Goal: Transaction & Acquisition: Purchase product/service

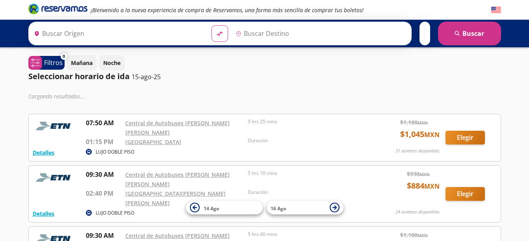
type input "[GEOGRAPHIC_DATA], [GEOGRAPHIC_DATA]"
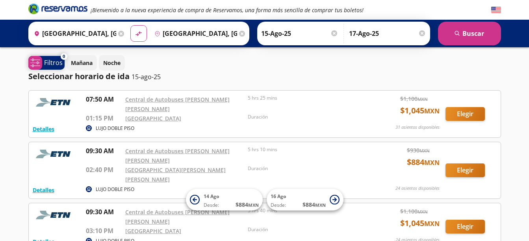
click at [61, 61] on p "Filtros" at bounding box center [53, 62] width 19 height 9
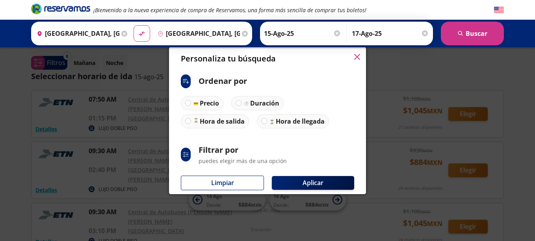
click at [354, 59] on icon "button" at bounding box center [357, 57] width 6 height 6
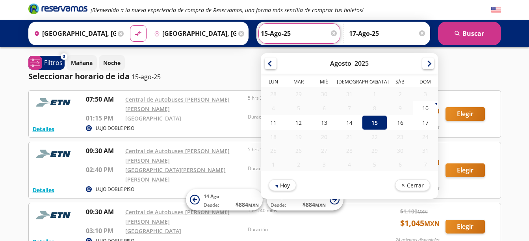
click at [274, 34] on input "15-Ago-25" at bounding box center [299, 34] width 77 height 20
click at [397, 124] on div "16" at bounding box center [399, 122] width 25 height 15
type input "16-Ago-25"
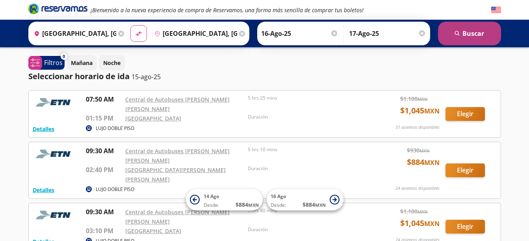
click at [483, 35] on button "search [GEOGRAPHIC_DATA]" at bounding box center [469, 34] width 63 height 24
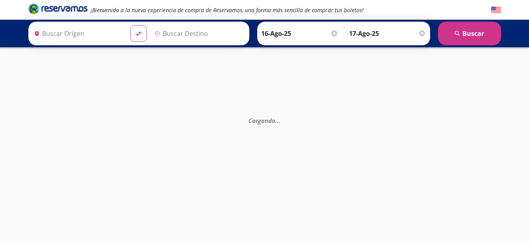
type input "[GEOGRAPHIC_DATA], [GEOGRAPHIC_DATA]"
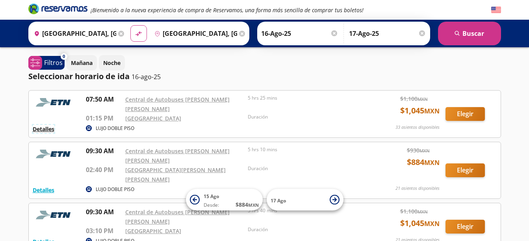
click at [49, 125] on button "Detalles" at bounding box center [44, 129] width 22 height 8
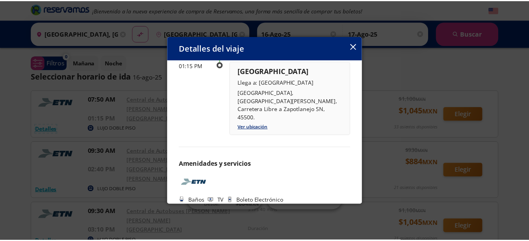
scroll to position [149, 0]
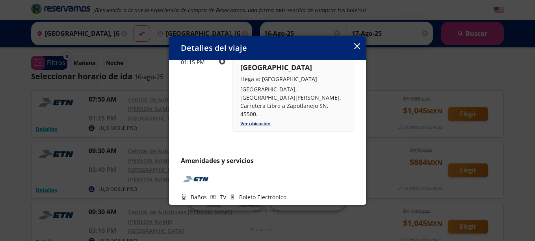
click at [358, 45] on icon "button" at bounding box center [357, 46] width 6 height 6
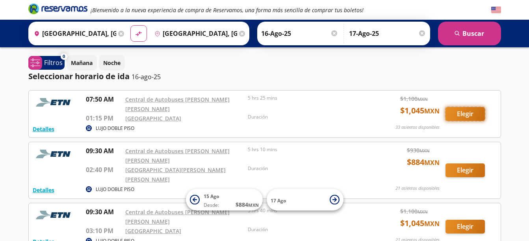
click at [464, 110] on button "Elegir" at bounding box center [464, 114] width 39 height 14
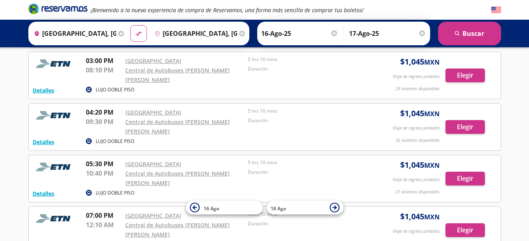
scroll to position [296, 0]
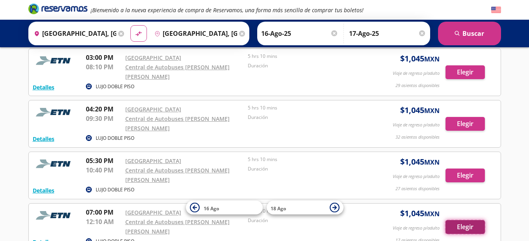
click at [465, 220] on button "Elegir" at bounding box center [464, 227] width 39 height 14
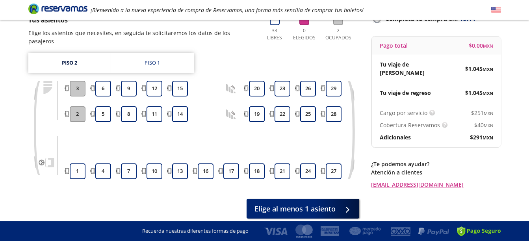
scroll to position [63, 0]
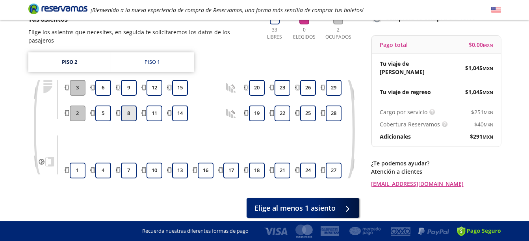
click at [127, 106] on button "8" at bounding box center [129, 114] width 16 height 16
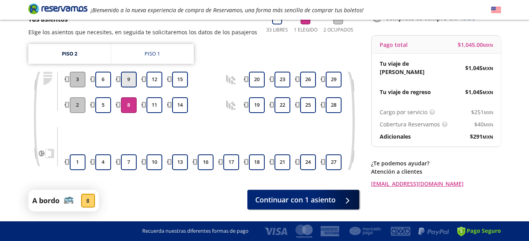
click at [127, 78] on button "9" at bounding box center [129, 80] width 16 height 16
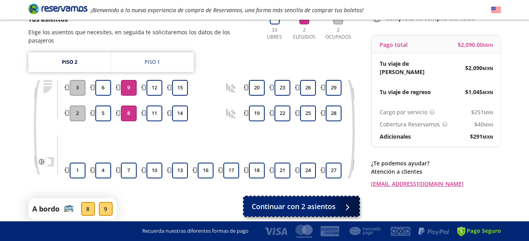
click at [342, 202] on div at bounding box center [345, 207] width 12 height 10
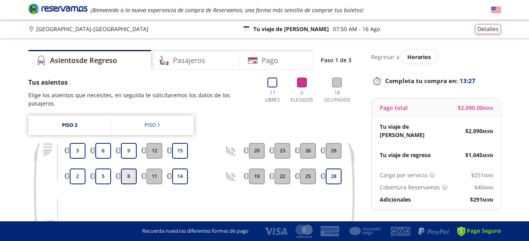
click at [131, 169] on button "8" at bounding box center [129, 177] width 16 height 16
click at [126, 143] on button "9" at bounding box center [129, 151] width 16 height 16
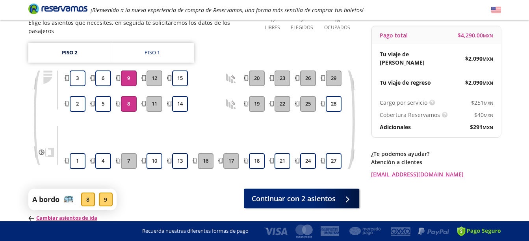
scroll to position [75, 0]
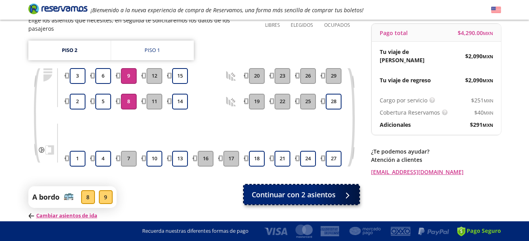
click at [295, 189] on span "Continuar con 2 asientos" at bounding box center [294, 194] width 84 height 11
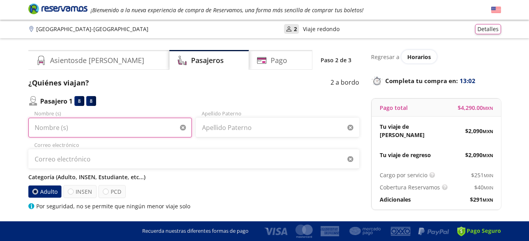
click at [66, 128] on input "Nombre (s)" at bounding box center [109, 128] width 163 height 20
type input "[PERSON_NAME]"
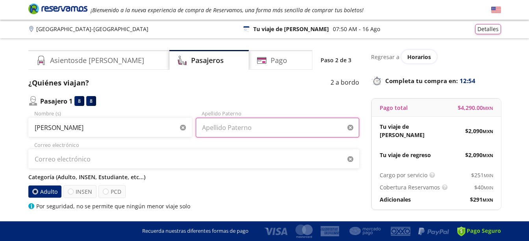
click at [212, 126] on input "Apellido Paterno" at bounding box center [277, 128] width 163 height 20
type input "[PERSON_NAME]"
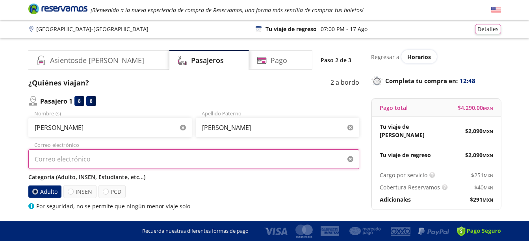
click at [156, 161] on input "Correo electrónico" at bounding box center [193, 159] width 331 height 20
type input "[EMAIL_ADDRESS][DOMAIN_NAME]"
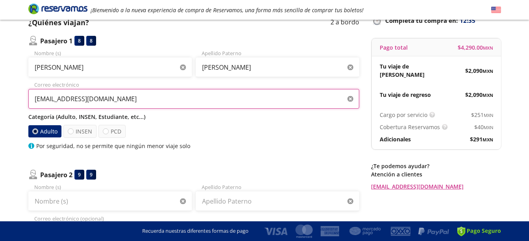
scroll to position [61, 0]
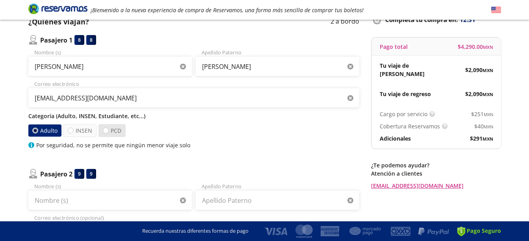
click at [110, 133] on label "PCD" at bounding box center [111, 130] width 27 height 13
click at [108, 133] on input "PCD" at bounding box center [105, 130] width 5 height 5
radio input "true"
click at [43, 135] on label "Adulto" at bounding box center [45, 130] width 35 height 13
click at [38, 133] on input "Adulto" at bounding box center [35, 130] width 5 height 5
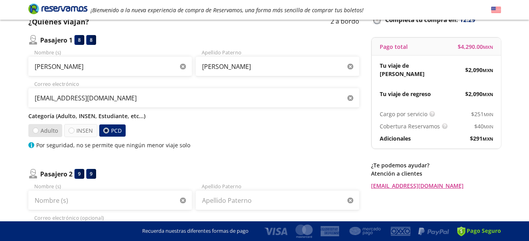
radio input "true"
radio input "false"
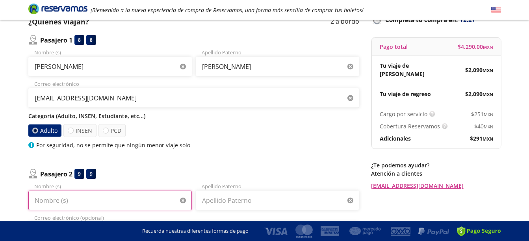
click at [91, 199] on input "Nombre (s)" at bounding box center [109, 201] width 163 height 20
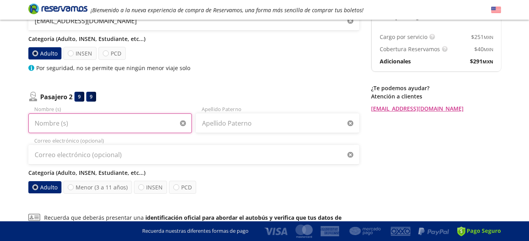
scroll to position [139, 0]
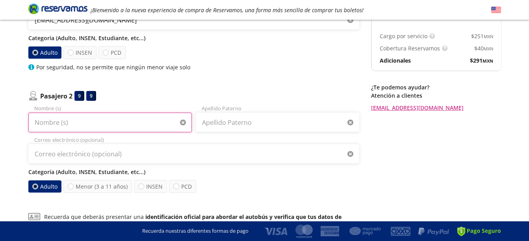
click at [72, 124] on input "Nombre (s)" at bounding box center [109, 123] width 163 height 20
type input "Santiago"
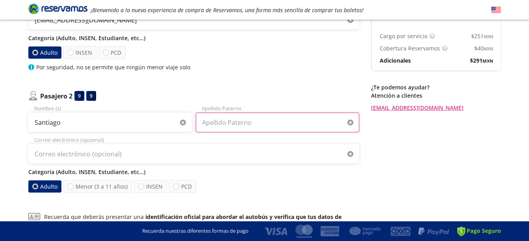
click at [236, 122] on input "Apellido Paterno" at bounding box center [277, 123] width 163 height 20
type input "[PERSON_NAME]"
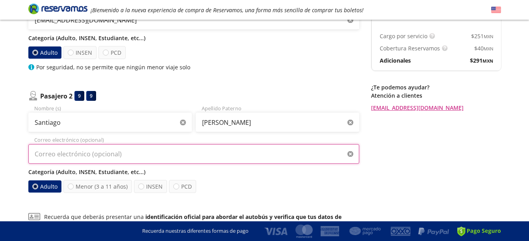
click at [196, 151] on input "Correo electrónico (opcional)" at bounding box center [193, 154] width 331 height 20
type input "[EMAIL_ADDRESS][DOMAIN_NAME]"
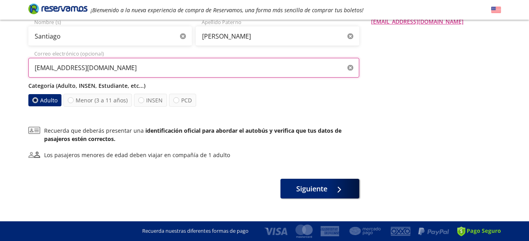
scroll to position [227, 0]
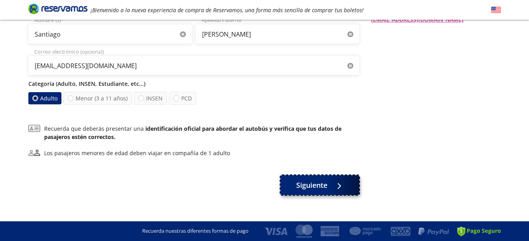
click at [343, 189] on div at bounding box center [337, 185] width 12 height 10
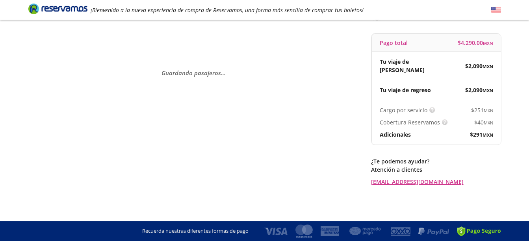
scroll to position [0, 0]
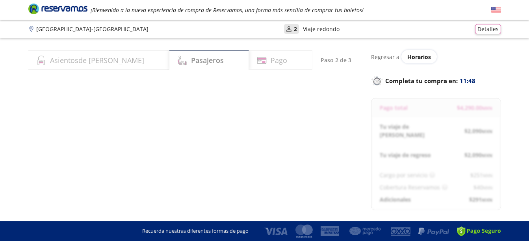
select select "MX"
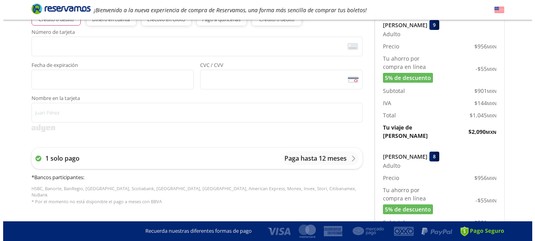
scroll to position [205, 0]
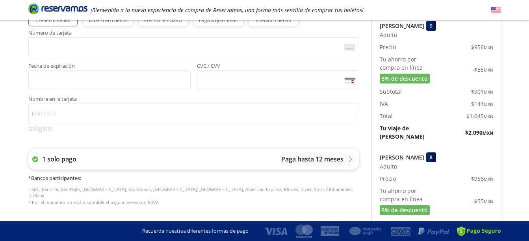
click at [308, 161] on p "Paga hasta 12 meses" at bounding box center [312, 158] width 62 height 9
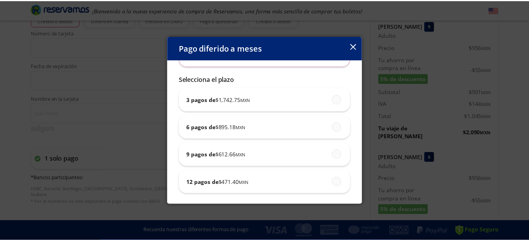
scroll to position [67, 0]
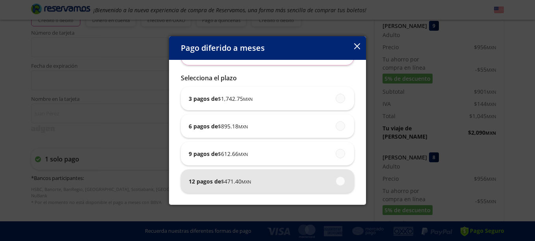
click at [267, 182] on div "12 pagos de $ 471.40 MXN" at bounding box center [267, 181] width 157 height 24
click at [335, 182] on input "12 pagos de $ 471.40 MXN" at bounding box center [337, 180] width 5 height 5
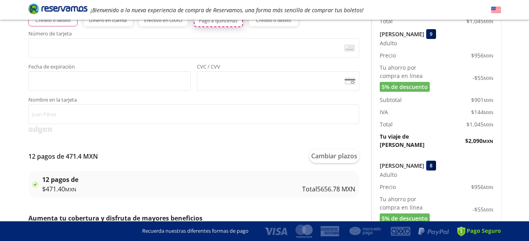
click at [219, 24] on button "Pago a quincenas" at bounding box center [218, 14] width 49 height 26
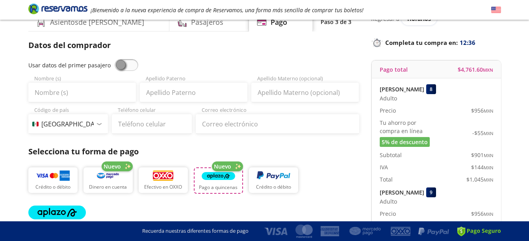
scroll to position [0, 0]
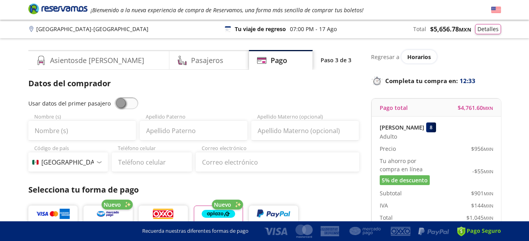
click at [119, 104] on span at bounding box center [127, 103] width 24 height 12
click at [115, 97] on input "checkbox" at bounding box center [115, 97] width 0 height 0
type input "[PERSON_NAME]"
type input "[EMAIL_ADDRESS][DOMAIN_NAME]"
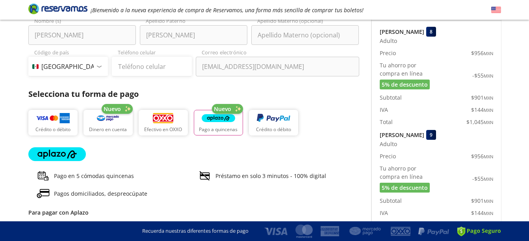
scroll to position [100, 0]
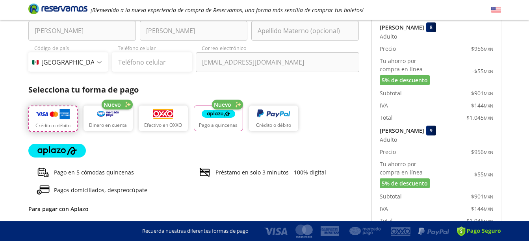
click at [51, 116] on img "button" at bounding box center [52, 114] width 33 height 12
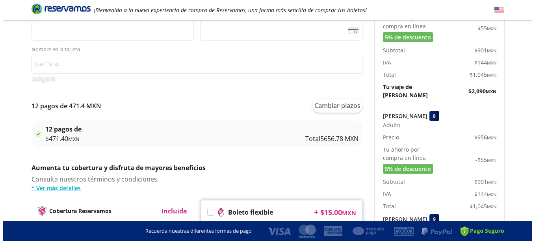
scroll to position [254, 0]
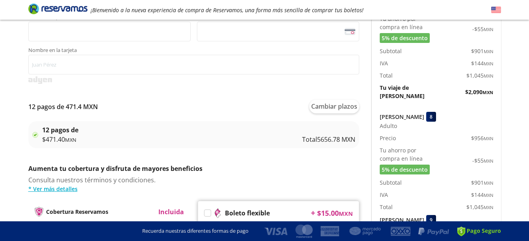
click at [52, 133] on p "12 pagos de" at bounding box center [60, 129] width 36 height 9
click at [343, 107] on button "Cambiar plazos" at bounding box center [334, 107] width 50 height 14
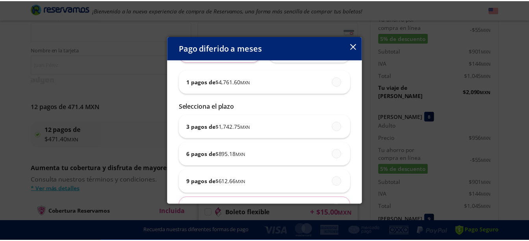
scroll to position [39, 0]
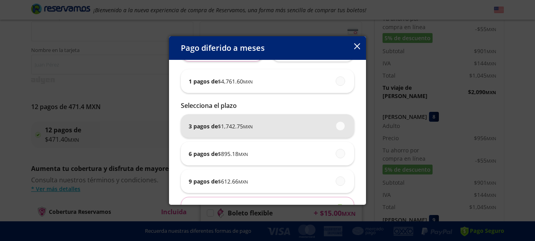
click at [302, 127] on div "3 pagos de $ 1,742.75 MXN" at bounding box center [267, 126] width 157 height 24
click at [335, 127] on input "3 pagos de $ 1,742.75 MXN" at bounding box center [337, 125] width 5 height 5
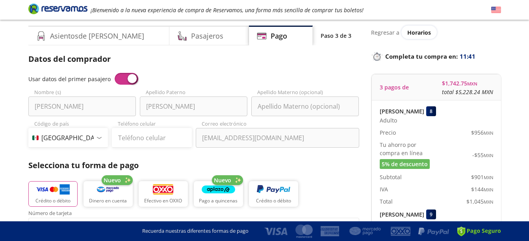
scroll to position [0, 0]
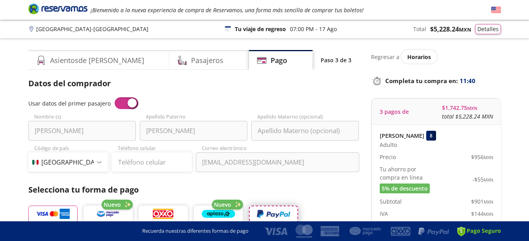
click at [263, 207] on button "Crédito o débito" at bounding box center [273, 219] width 49 height 26
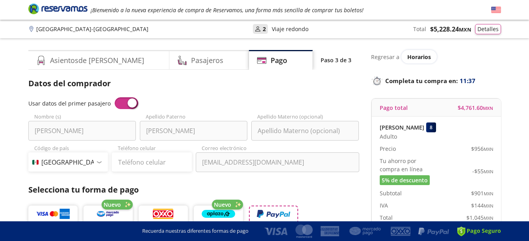
click at [277, 208] on button "Crédito o débito" at bounding box center [273, 219] width 49 height 26
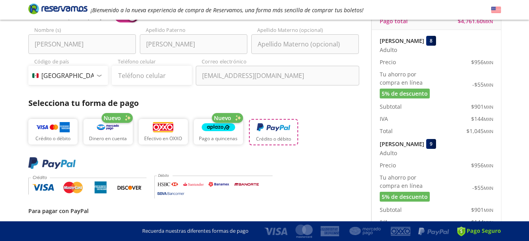
scroll to position [88, 0]
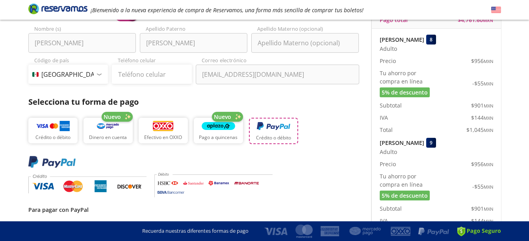
click at [284, 129] on img "button" at bounding box center [273, 126] width 33 height 12
click at [200, 189] on icon at bounding box center [213, 183] width 118 height 28
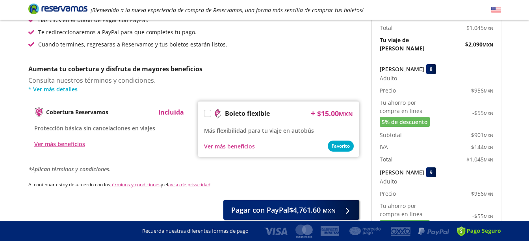
scroll to position [297, 0]
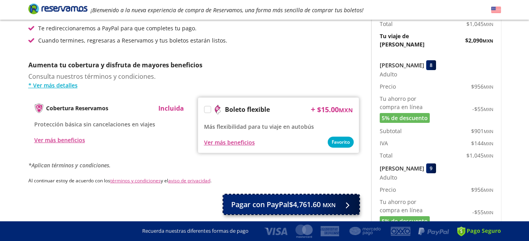
click at [337, 203] on button "Pagar con PayPal $4,761.60 MXN" at bounding box center [291, 205] width 136 height 20
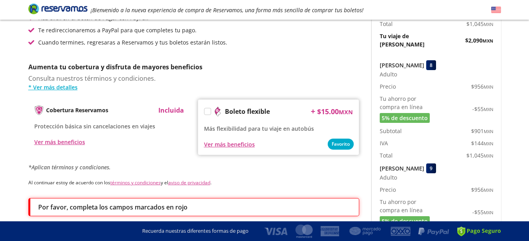
scroll to position [495, 0]
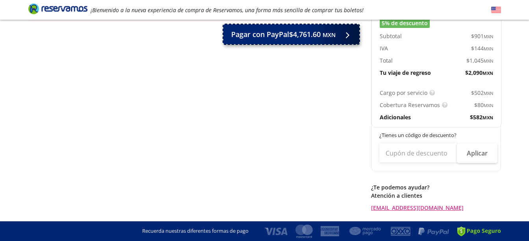
click at [322, 44] on button "Pagar con PayPal $4,761.60 MXN" at bounding box center [291, 34] width 136 height 20
click at [337, 33] on button "Pagar con PayPal $4,761.60 MXN" at bounding box center [291, 34] width 136 height 20
click at [343, 34] on div at bounding box center [345, 35] width 12 height 10
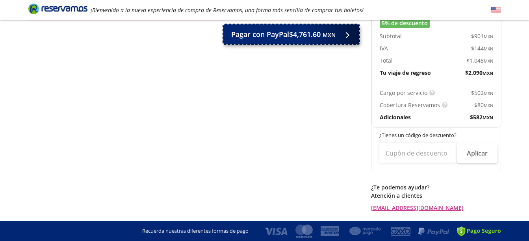
click at [291, 36] on span "Pagar con PayPal $4,761.60 MXN" at bounding box center [283, 34] width 104 height 11
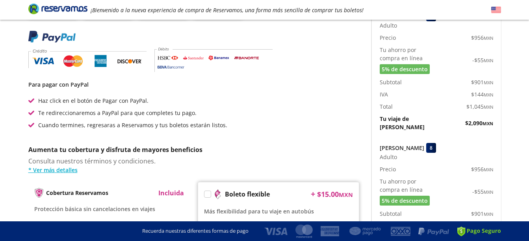
scroll to position [211, 0]
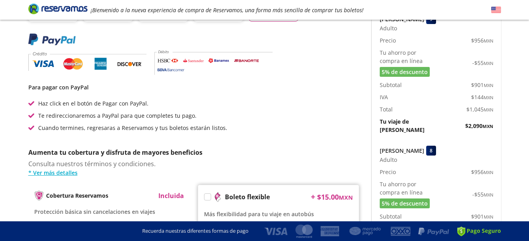
drag, startPoint x: 528, startPoint y: 106, endPoint x: 528, endPoint y: 91, distance: 14.6
click at [528, 91] on div "Group 9 Created with Sketch. Pago [GEOGRAPHIC_DATA] - [GEOGRAPHIC_DATA] ¡Bienve…" at bounding box center [264, 170] width 529 height 762
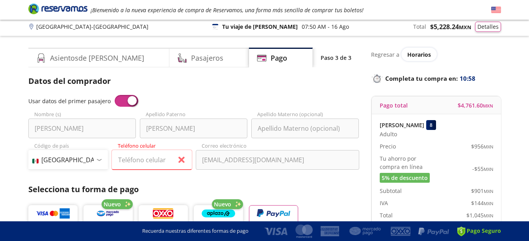
scroll to position [0, 0]
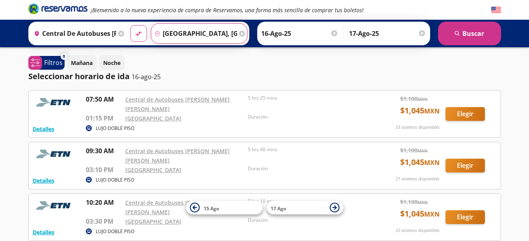
click at [191, 34] on input "[GEOGRAPHIC_DATA], [GEOGRAPHIC_DATA]" at bounding box center [194, 34] width 86 height 20
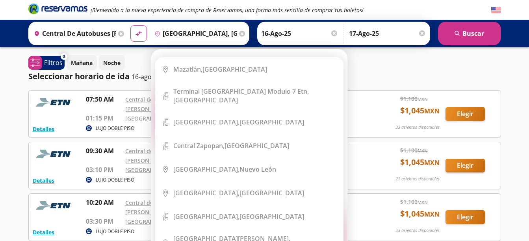
click at [239, 35] on icon at bounding box center [242, 34] width 6 height 6
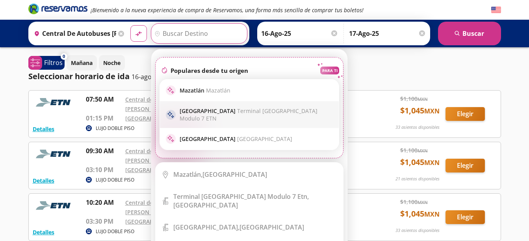
click at [225, 111] on span "Terminal [GEOGRAPHIC_DATA] Modulo 7 ETN" at bounding box center [249, 114] width 138 height 15
type input "Terminal [GEOGRAPHIC_DATA] Modulo 7 Etn, [GEOGRAPHIC_DATA]"
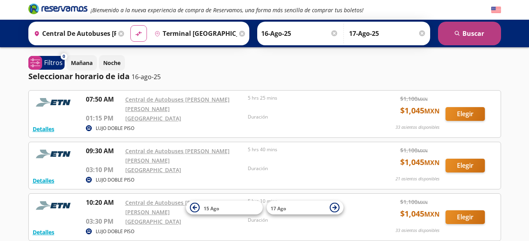
click at [468, 34] on button "search [GEOGRAPHIC_DATA]" at bounding box center [469, 34] width 63 height 24
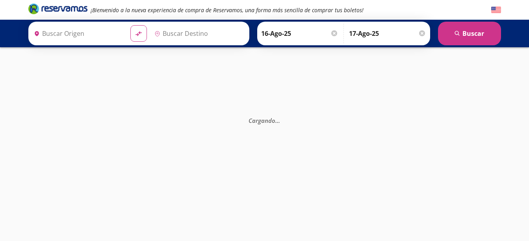
type input "Terminal [GEOGRAPHIC_DATA] Modulo 7 Etn, [GEOGRAPHIC_DATA]"
type input "Central de Autobuses [PERSON_NAME] [PERSON_NAME], [GEOGRAPHIC_DATA]"
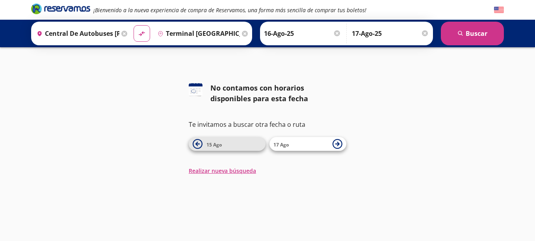
click at [217, 146] on span "15 Ago" at bounding box center [213, 144] width 15 height 7
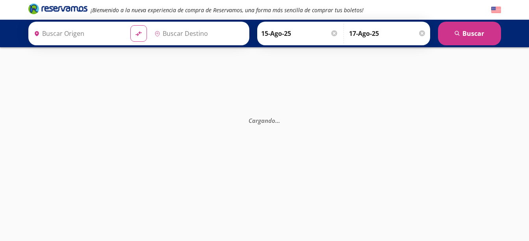
type input "Central de Autobuses [PERSON_NAME] [PERSON_NAME], [GEOGRAPHIC_DATA]"
type input "Terminal [GEOGRAPHIC_DATA] Modulo 7 Etn, [GEOGRAPHIC_DATA]"
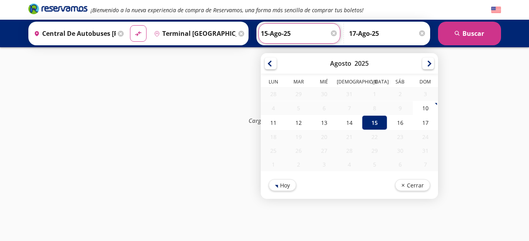
click at [262, 35] on input "15-Ago-25" at bounding box center [299, 34] width 77 height 20
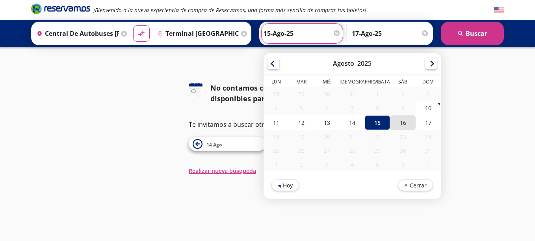
click at [399, 124] on div "16" at bounding box center [402, 122] width 25 height 15
type input "16-Ago-25"
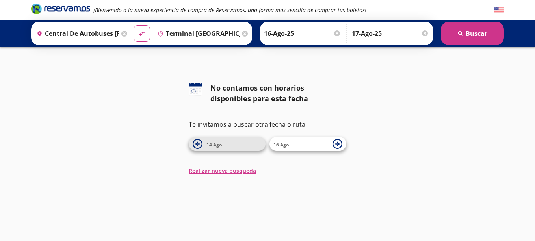
click at [226, 146] on span "14 Ago" at bounding box center [233, 143] width 55 height 9
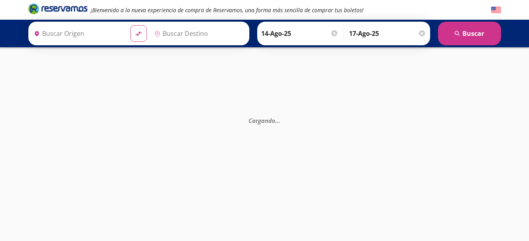
type input "Central de Autobuses [PERSON_NAME] [PERSON_NAME], [GEOGRAPHIC_DATA]"
type input "Terminal [GEOGRAPHIC_DATA] Modulo 7 Etn, [GEOGRAPHIC_DATA]"
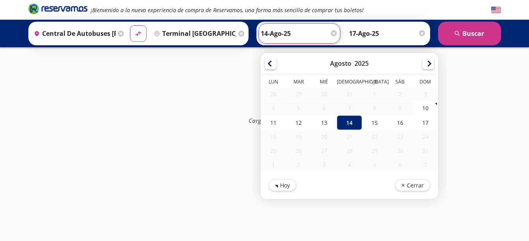
click at [272, 33] on input "14-Ago-25" at bounding box center [299, 34] width 77 height 20
click at [395, 122] on div "16" at bounding box center [399, 122] width 25 height 15
type input "16-Ago-25"
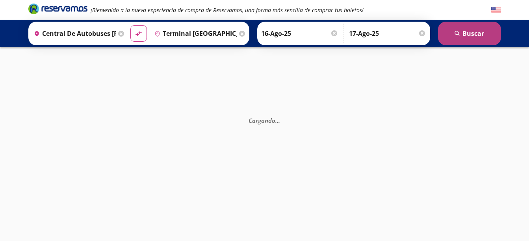
click at [465, 33] on button "search [GEOGRAPHIC_DATA]" at bounding box center [469, 34] width 63 height 24
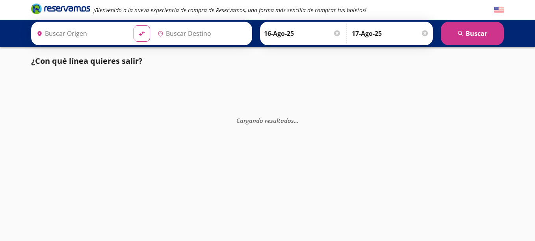
type input "Terminal [GEOGRAPHIC_DATA] Modulo 7 Etn, [GEOGRAPHIC_DATA]"
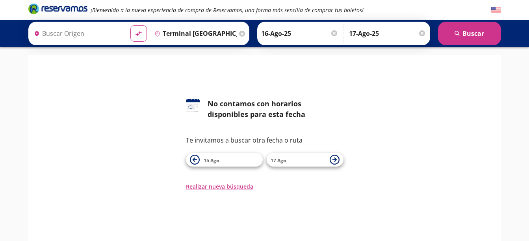
type input "Central de Autobuses [PERSON_NAME] [PERSON_NAME], [GEOGRAPHIC_DATA]"
